Goal: Task Accomplishment & Management: Use online tool/utility

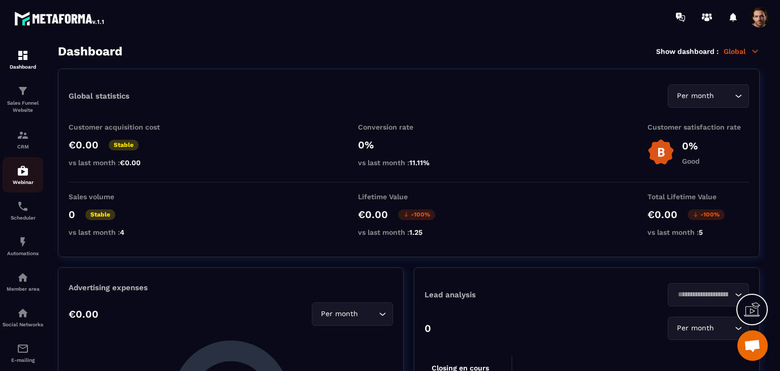
click at [28, 159] on link "Webinar" at bounding box center [23, 175] width 41 height 36
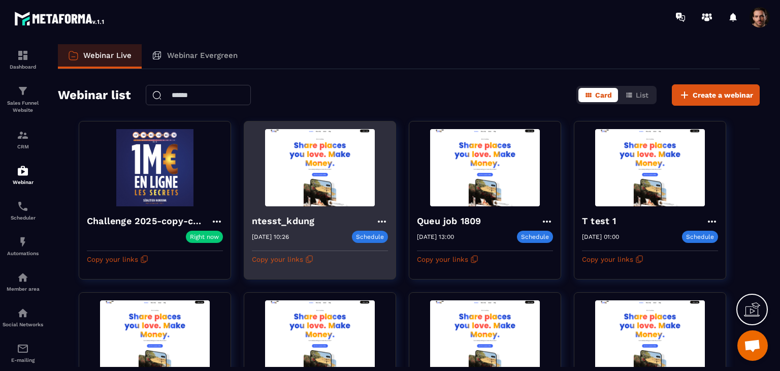
click at [375, 220] on div "ntesst_kdung" at bounding box center [320, 222] width 136 height 17
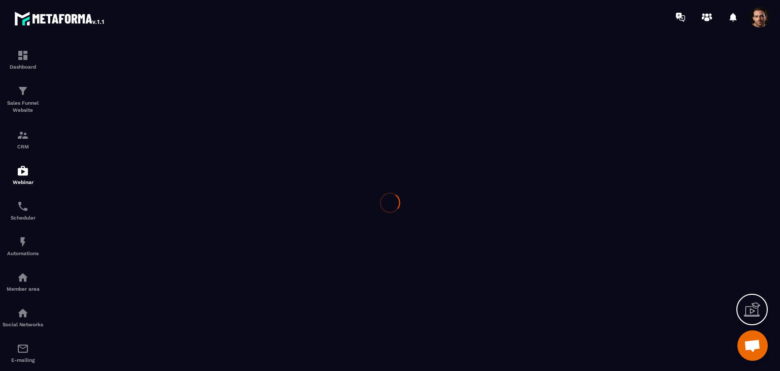
click at [380, 220] on div at bounding box center [390, 202] width 780 height 337
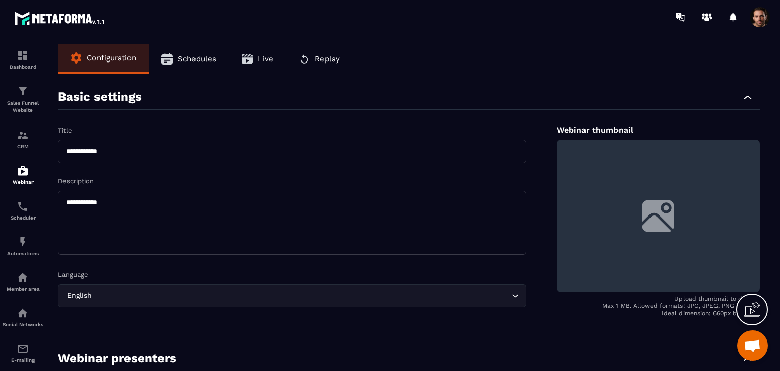
click at [299, 56] on button "Replay" at bounding box center [319, 58] width 67 height 29
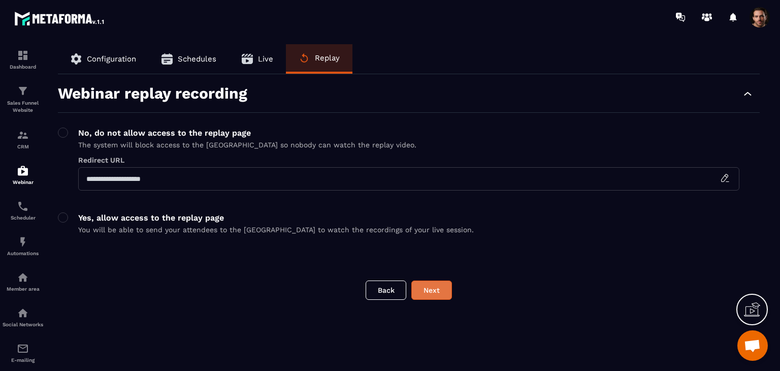
click at [438, 294] on button "Next" at bounding box center [431, 289] width 41 height 19
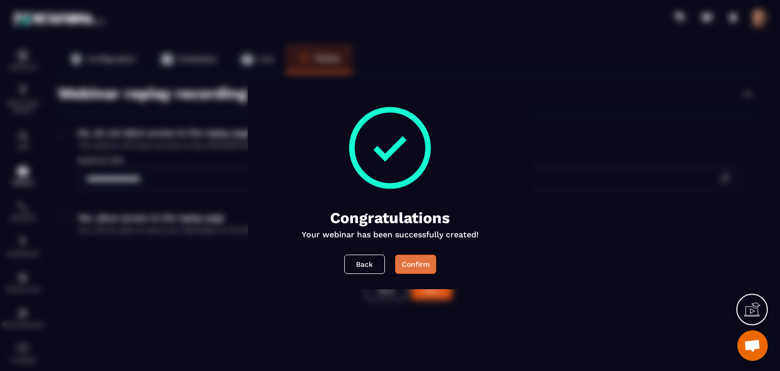
click at [421, 266] on div "Confirm" at bounding box center [416, 264] width 28 height 10
